Goal: Task Accomplishment & Management: Manage account settings

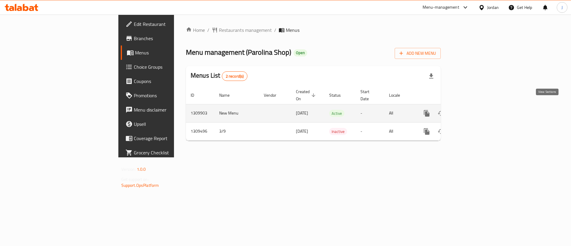
click at [473, 110] on icon "enhanced table" at bounding box center [469, 113] width 7 height 7
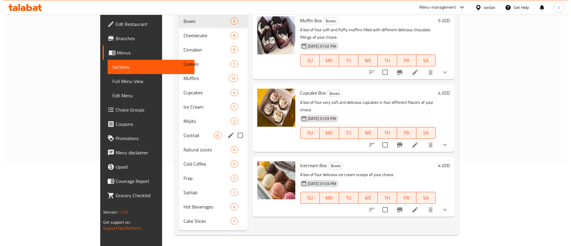
scroll to position [39, 0]
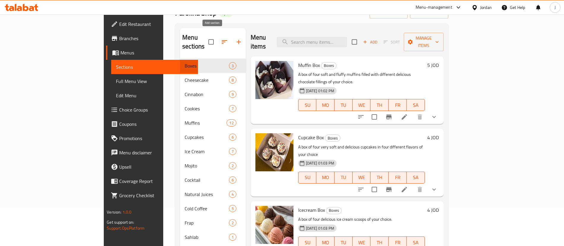
click at [232, 36] on button "button" at bounding box center [239, 42] width 14 height 14
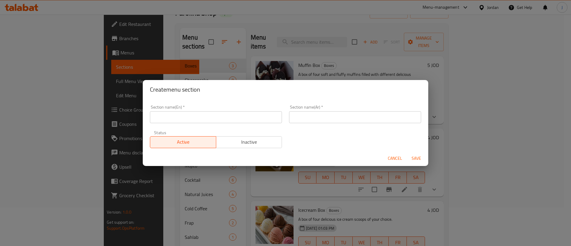
click at [399, 160] on span "Cancel" at bounding box center [395, 158] width 14 height 7
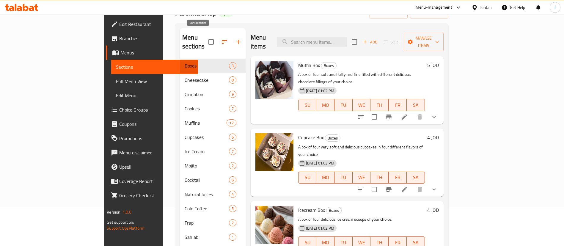
click at [221, 40] on icon "button" at bounding box center [224, 41] width 7 height 7
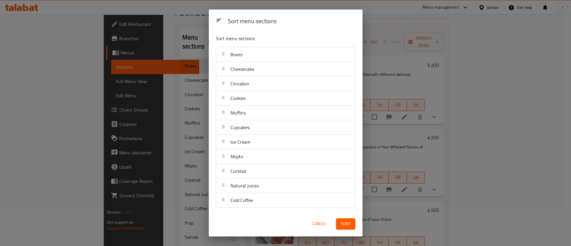
scroll to position [0, 0]
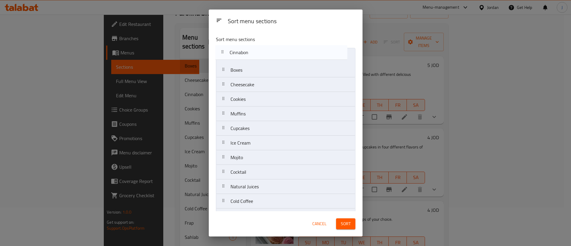
drag, startPoint x: 252, startPoint y: 88, endPoint x: 251, endPoint y: 52, distance: 36.0
click at [251, 52] on nav "Boxes Cheesecake Cinnabon Cookies Muffins Cupcakes Ice Cream Mojito Cocktail Na…" at bounding box center [285, 157] width 139 height 219
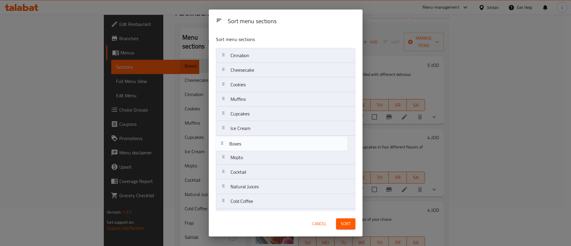
drag, startPoint x: 251, startPoint y: 72, endPoint x: 251, endPoint y: 148, distance: 75.5
click at [251, 148] on nav "Cinnabon Boxes Cheesecake Cookies Muffins Cupcakes Ice Cream Mojito Cocktail Na…" at bounding box center [285, 157] width 139 height 219
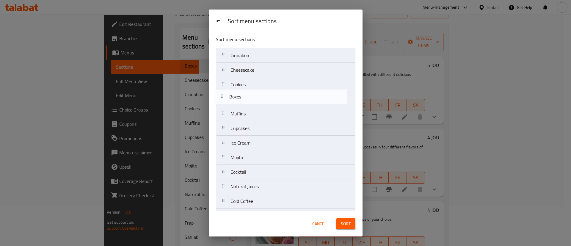
drag, startPoint x: 255, startPoint y: 144, endPoint x: 254, endPoint y: 96, distance: 47.6
click at [254, 96] on nav "Cinnabon Cheesecake Cookies Muffins Cupcakes Ice Cream Boxes Mojito Cocktail Na…" at bounding box center [285, 157] width 139 height 219
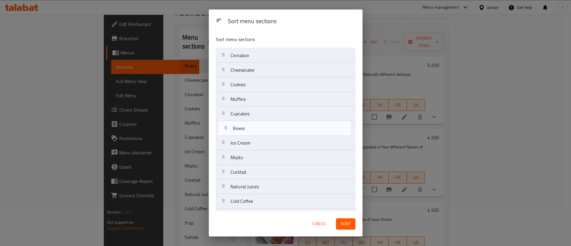
drag, startPoint x: 259, startPoint y: 117, endPoint x: 258, endPoint y: 132, distance: 14.6
click at [258, 132] on nav "Cinnabon Cheesecake Cookies Boxes Muffins Cupcakes Ice Cream Mojito Cocktail Na…" at bounding box center [285, 157] width 139 height 219
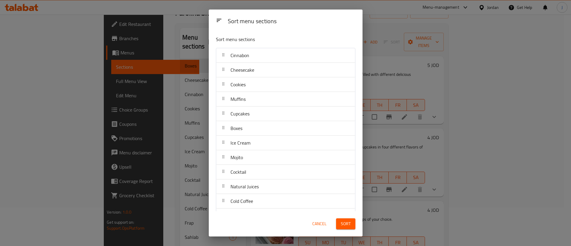
click at [349, 225] on span "Sort" at bounding box center [346, 223] width 10 height 7
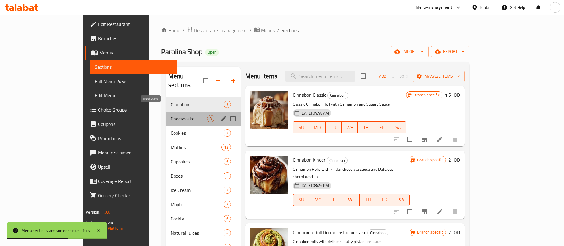
click at [171, 115] on span "Cheesecake" at bounding box center [189, 118] width 36 height 7
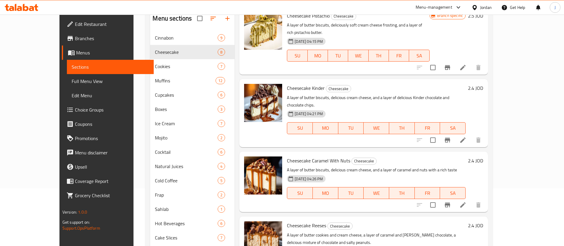
scroll to position [83, 0]
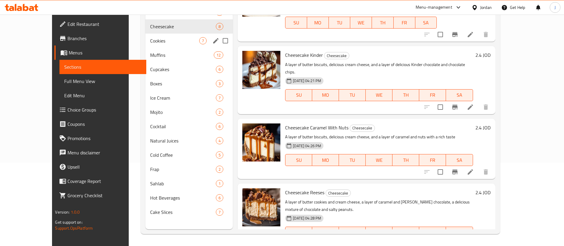
click at [145, 45] on div "Cookies 7" at bounding box center [188, 41] width 87 height 14
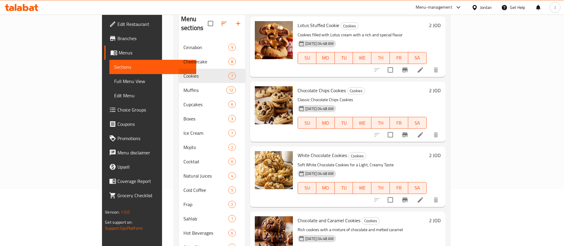
scroll to position [83, 0]
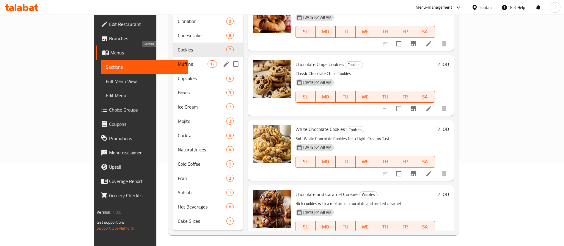
click at [178, 60] on span "Muffins" at bounding box center [193, 63] width 30 height 7
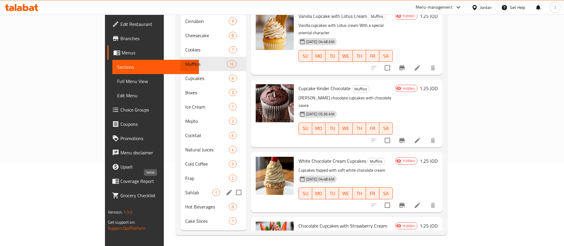
click at [185, 189] on span "Sahlab" at bounding box center [198, 192] width 27 height 7
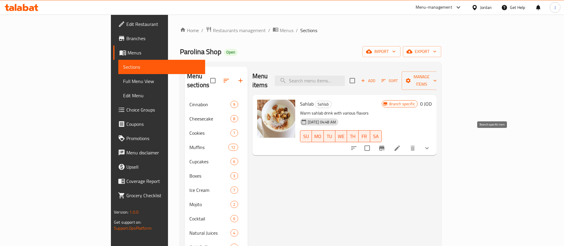
click at [384, 146] on icon "Branch-specific-item" at bounding box center [381, 148] width 5 height 5
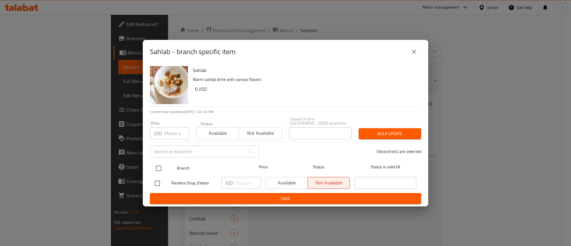
click at [161, 164] on input "checkbox" at bounding box center [158, 168] width 12 height 12
checkbox input "true"
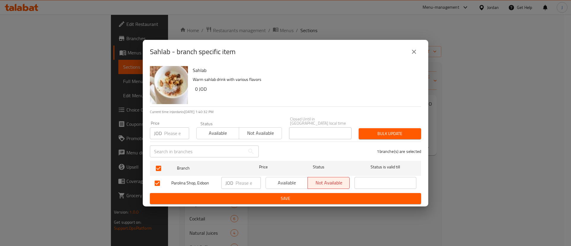
click at [414, 54] on icon "close" at bounding box center [414, 52] width 4 height 4
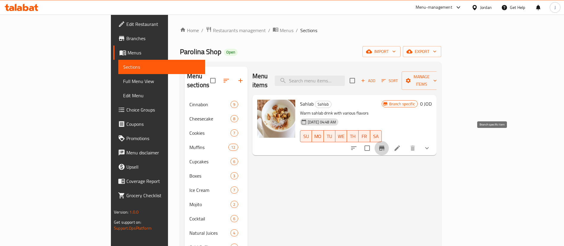
click at [384, 146] on icon "Branch-specific-item" at bounding box center [381, 148] width 5 height 5
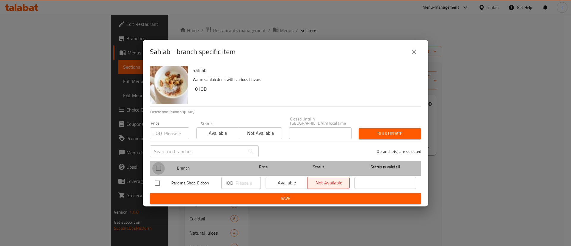
click at [159, 168] on input "checkbox" at bounding box center [158, 168] width 12 height 12
checkbox input "true"
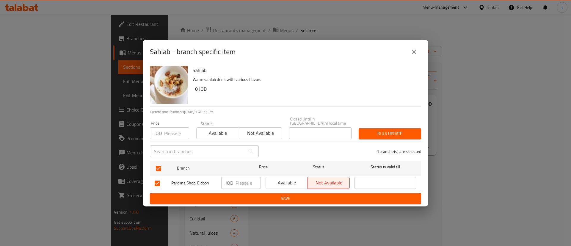
click at [287, 178] on span "Available" at bounding box center [286, 182] width 37 height 9
click at [316, 195] on span "Save" at bounding box center [286, 198] width 262 height 7
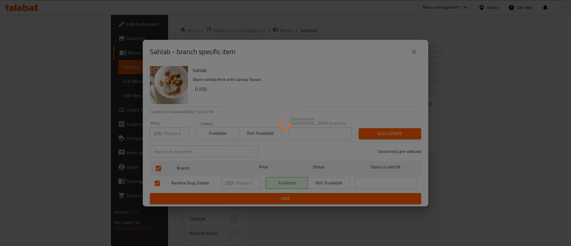
click at [500, 179] on div at bounding box center [285, 123] width 571 height 246
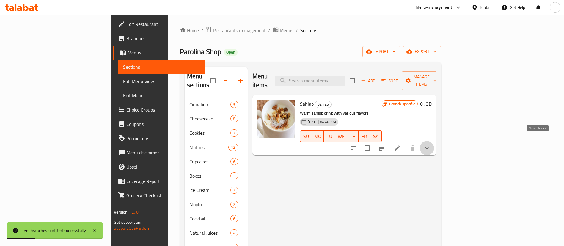
click at [431, 144] on icon "show more" at bounding box center [426, 147] width 7 height 7
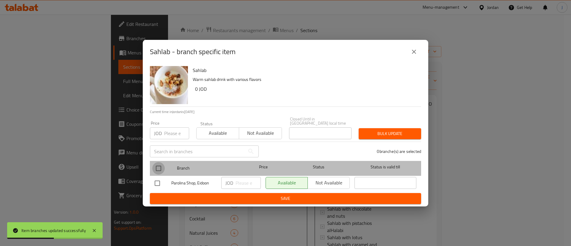
click at [157, 163] on input "checkbox" at bounding box center [158, 168] width 12 height 12
checkbox input "true"
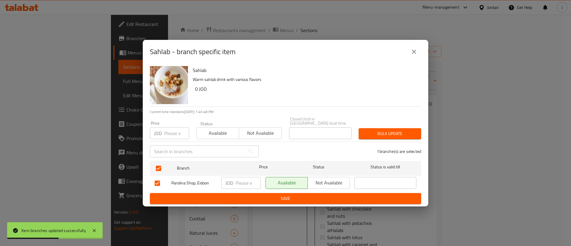
click at [329, 177] on button "Not available" at bounding box center [328, 183] width 42 height 12
click at [322, 193] on button "Save" at bounding box center [285, 198] width 271 height 11
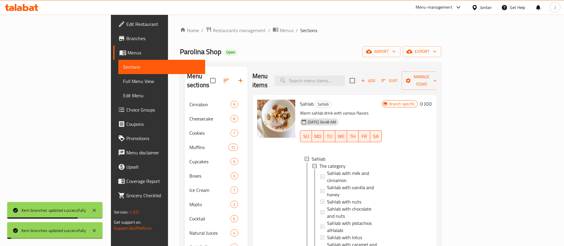
click at [303, 15] on div "Home / Restaurants management / Menus / Sections Parolina Shop Open import expo…" at bounding box center [310, 173] width 285 height 316
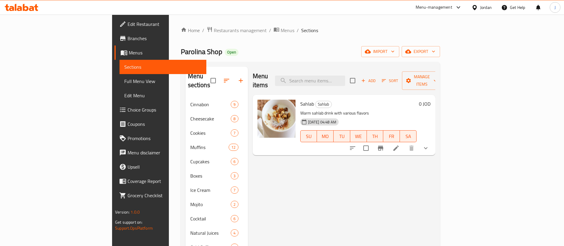
click at [128, 22] on span "Edit Restaurant" at bounding box center [165, 24] width 74 height 7
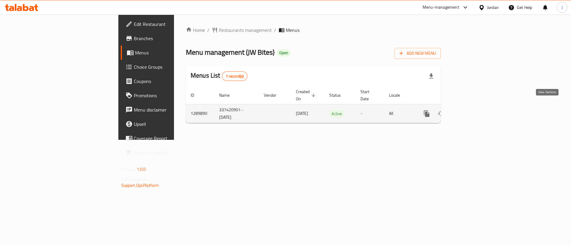
click at [473, 110] on icon "enhanced table" at bounding box center [469, 113] width 7 height 7
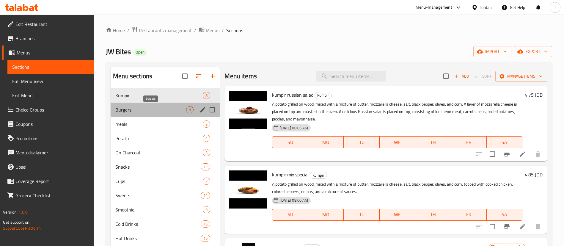
click at [137, 110] on span "Burgers" at bounding box center [150, 109] width 71 height 7
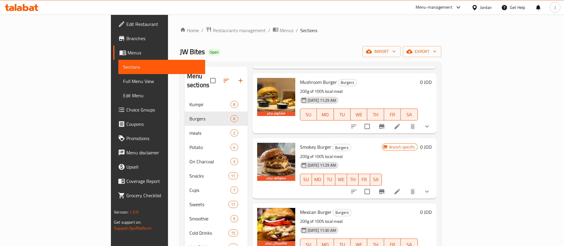
scroll to position [289, 0]
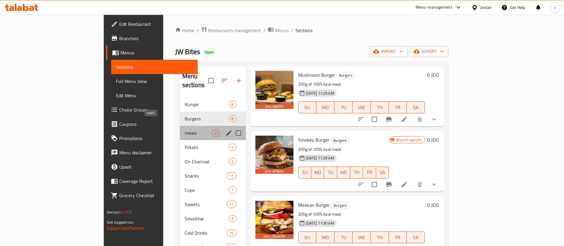
click at [185, 129] on span "meals" at bounding box center [199, 132] width 28 height 7
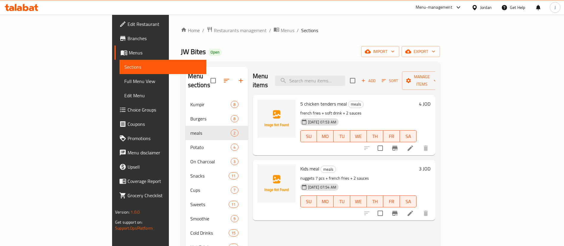
drag, startPoint x: 533, startPoint y: 93, endPoint x: 527, endPoint y: 118, distance: 25.7
click at [431, 100] on h6 "4 JOD" at bounding box center [425, 104] width 12 height 8
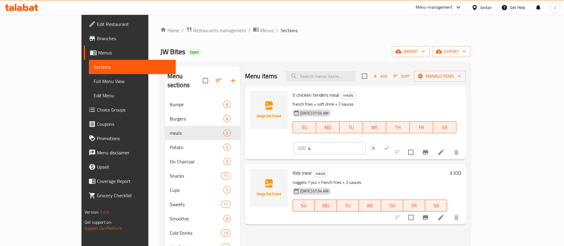
click at [366, 142] on input "4" at bounding box center [337, 148] width 58 height 12
click at [444, 149] on icon at bounding box center [440, 152] width 7 height 7
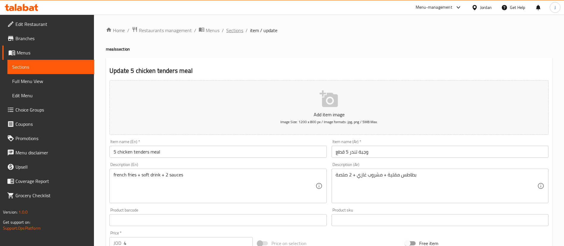
click at [232, 32] on span "Sections" at bounding box center [234, 30] width 17 height 7
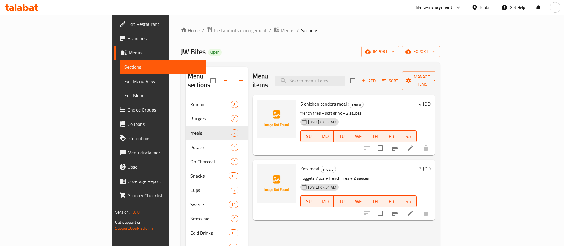
click at [431, 100] on div "4 JOD" at bounding box center [424, 104] width 14 height 8
click at [431, 100] on h6 "4 JOD" at bounding box center [425, 104] width 12 height 8
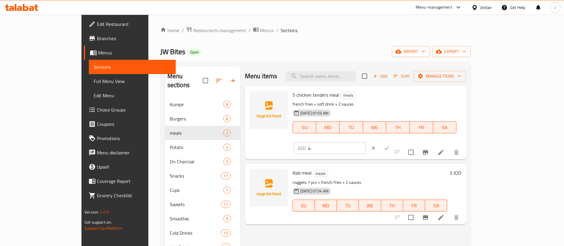
click at [366, 142] on input "4" at bounding box center [337, 148] width 58 height 12
type input "4.75"
click at [451, 142] on div "5 chicken tenders meal meals french fries + soft drink + 2 sauces [DATE] 07:53 …" at bounding box center [376, 122] width 173 height 69
click at [461, 169] on h6 "3 JOD" at bounding box center [456, 173] width 12 height 8
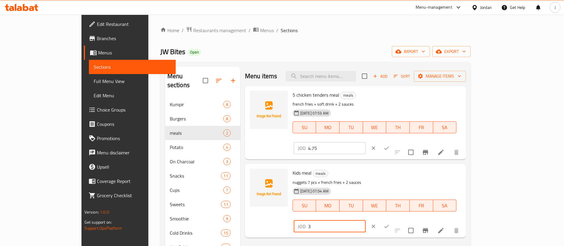
click at [366, 220] on input "3" at bounding box center [337, 226] width 58 height 12
type input "3.75"
click at [389, 223] on icon "ok" at bounding box center [387, 226] width 6 height 6
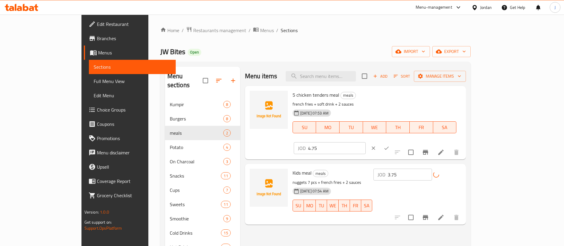
click at [389, 145] on icon "ok" at bounding box center [387, 148] width 6 height 6
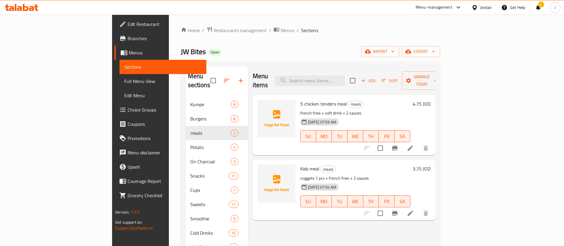
click at [431, 100] on h6 "4.75 JOD" at bounding box center [422, 104] width 18 height 8
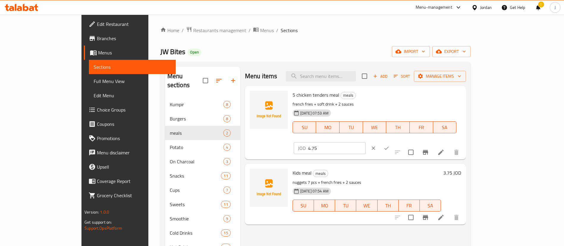
click at [409, 99] on h6 "5 chicken tenders meal meals" at bounding box center [375, 95] width 164 height 8
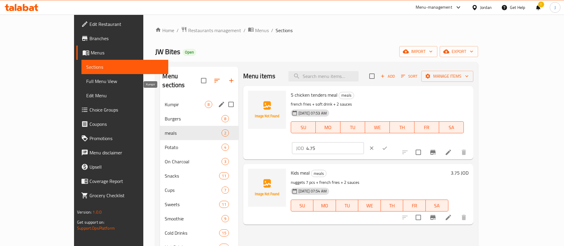
click at [165, 101] on span "Kumpir" at bounding box center [185, 104] width 40 height 7
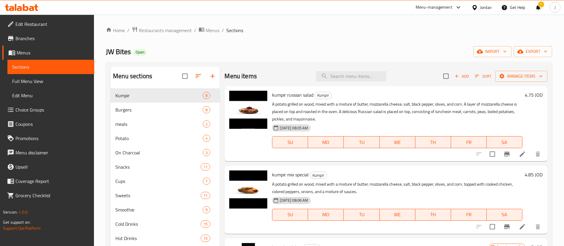
click at [25, 36] on span "Branches" at bounding box center [52, 38] width 74 height 7
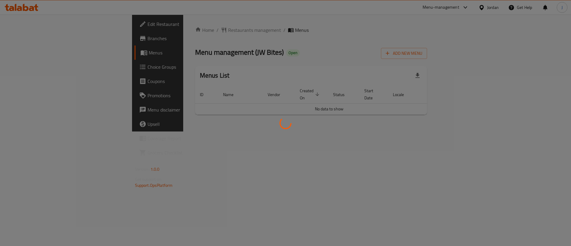
click at [551, 101] on div at bounding box center [285, 123] width 571 height 246
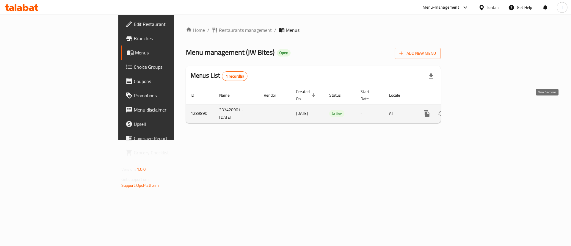
click at [477, 106] on link "enhanced table" at bounding box center [469, 113] width 14 height 14
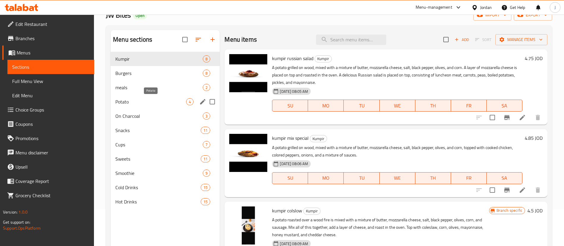
scroll to position [45, 0]
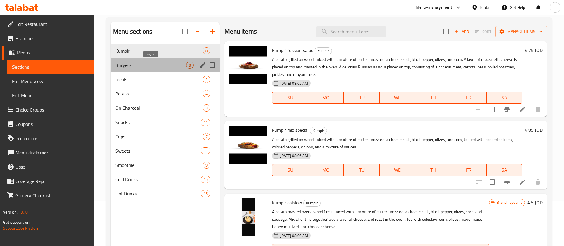
click at [133, 66] on span "Burgers" at bounding box center [150, 65] width 71 height 7
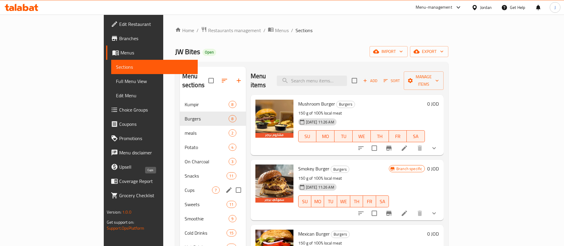
click at [185, 186] on span "Cups" at bounding box center [199, 189] width 28 height 7
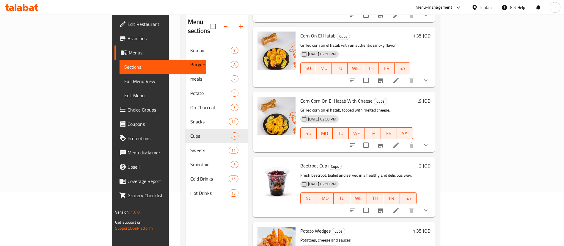
scroll to position [83, 0]
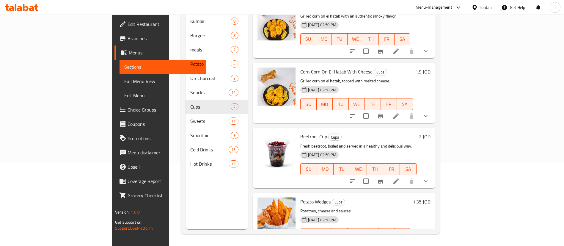
click at [429, 242] on icon "show more" at bounding box center [425, 245] width 7 height 7
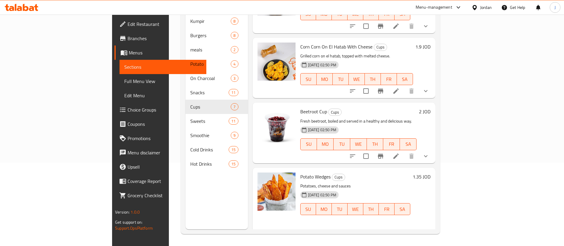
scroll to position [268, 0]
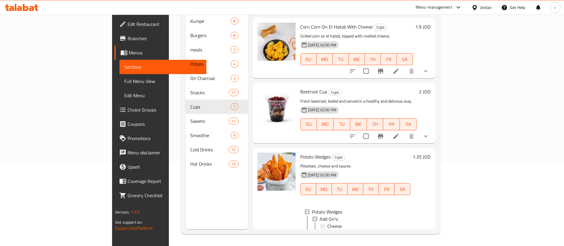
click at [20, 5] on icon at bounding box center [22, 7] width 34 height 7
